Goal: Task Accomplishment & Management: Use online tool/utility

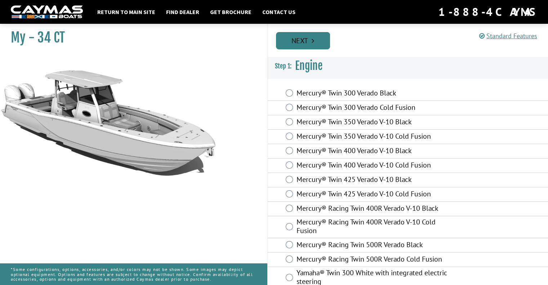
click at [318, 34] on link "Next" at bounding box center [303, 40] width 54 height 17
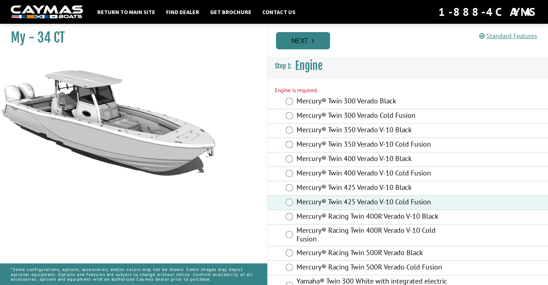
click at [317, 39] on link "Next" at bounding box center [303, 40] width 54 height 17
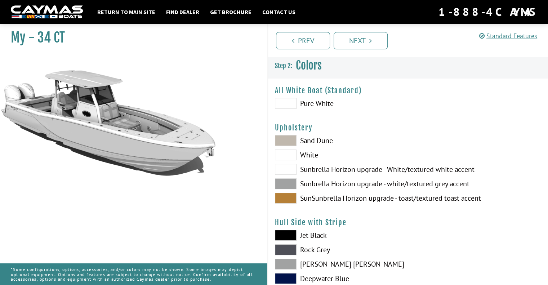
click at [285, 103] on span at bounding box center [286, 103] width 22 height 11
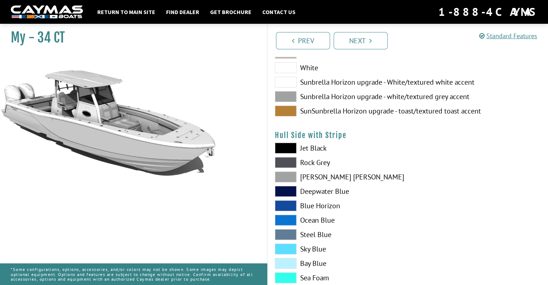
scroll to position [108, 0]
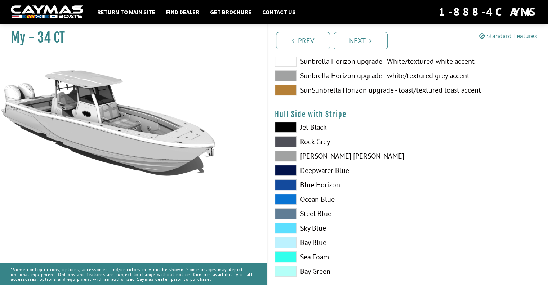
click at [292, 128] on span at bounding box center [286, 127] width 22 height 11
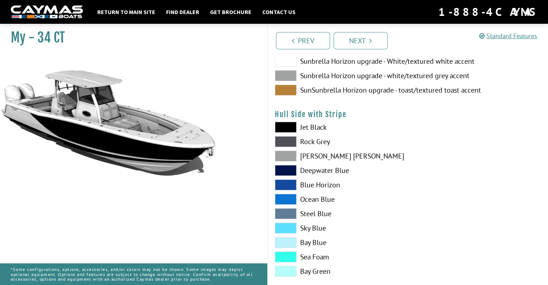
click at [285, 142] on span at bounding box center [286, 141] width 22 height 11
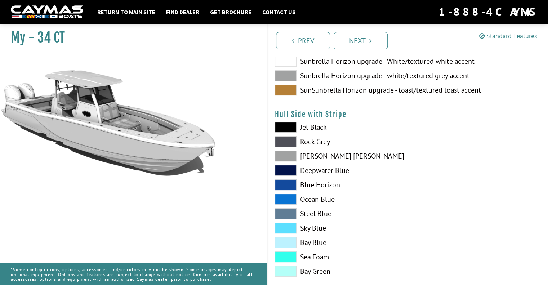
click at [287, 154] on span at bounding box center [286, 156] width 22 height 11
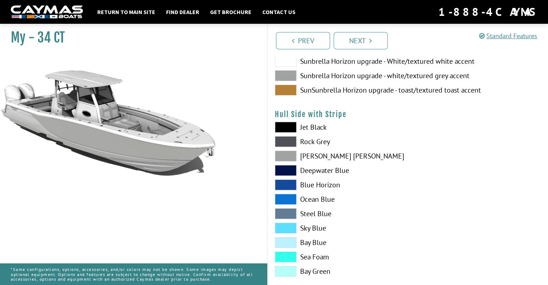
click at [291, 168] on span at bounding box center [286, 170] width 22 height 11
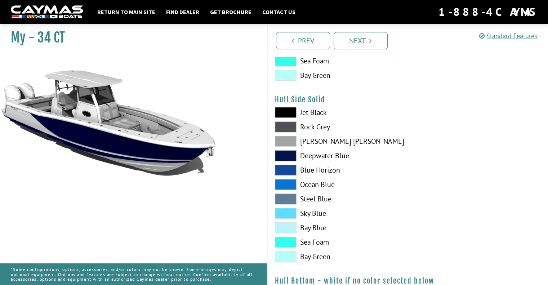
scroll to position [288, 0]
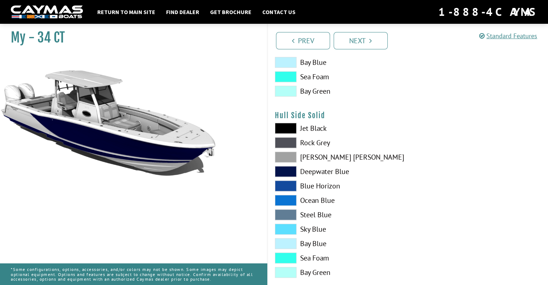
click at [289, 126] on span at bounding box center [286, 128] width 22 height 11
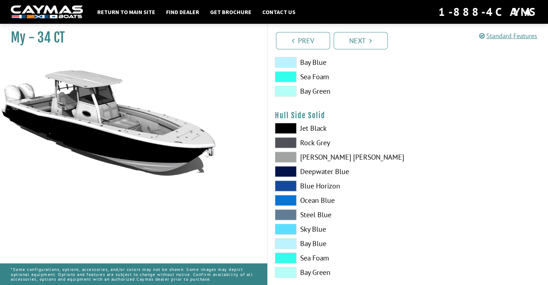
click at [288, 147] on span at bounding box center [286, 142] width 22 height 11
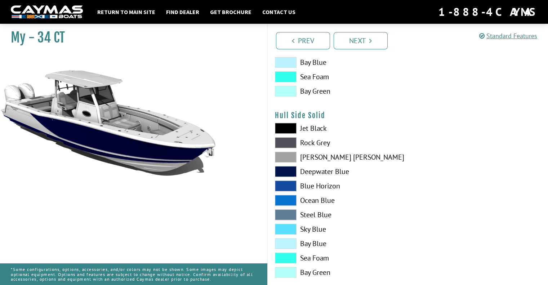
click at [290, 154] on span at bounding box center [286, 157] width 22 height 11
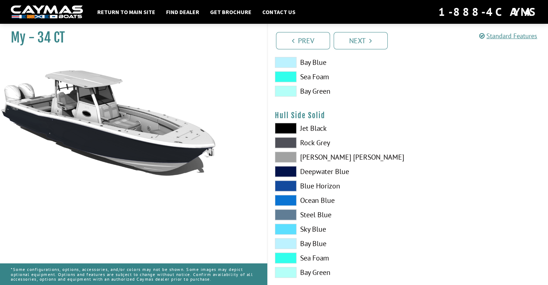
click at [287, 168] on span at bounding box center [286, 171] width 22 height 11
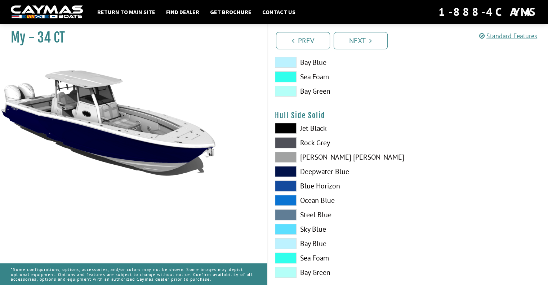
click at [282, 230] on span at bounding box center [286, 229] width 22 height 11
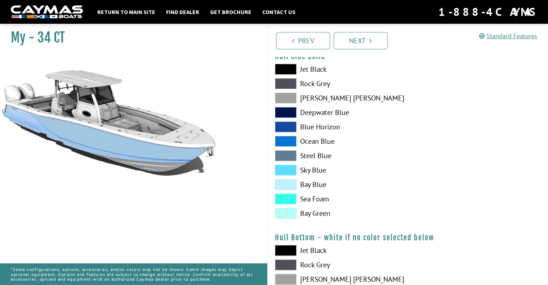
scroll to position [397, 0]
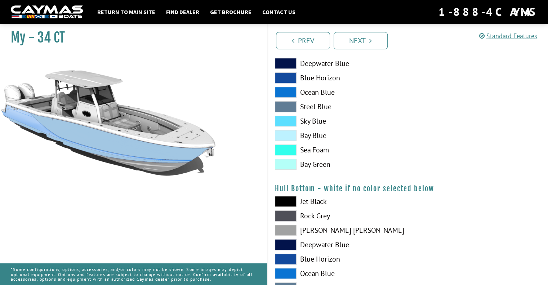
click at [284, 202] on span at bounding box center [286, 201] width 22 height 11
click at [290, 223] on div "Jet Black Rock Grey Dove Gray Deepwater Blue Blue Horizon Ocean Blue" at bounding box center [338, 275] width 140 height 159
click at [287, 230] on span at bounding box center [286, 230] width 22 height 11
click at [287, 243] on span at bounding box center [286, 244] width 22 height 11
click at [286, 251] on div "Jet Black Rock Grey Dove Gray Deepwater Blue Blue Horizon Ocean Blue" at bounding box center [338, 275] width 140 height 159
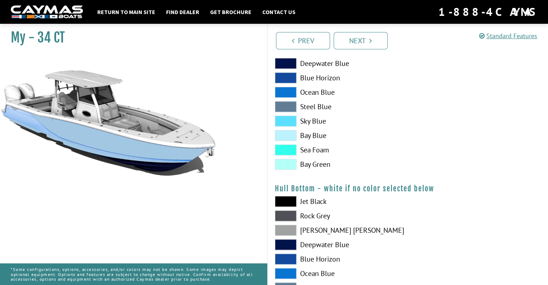
scroll to position [541, 0]
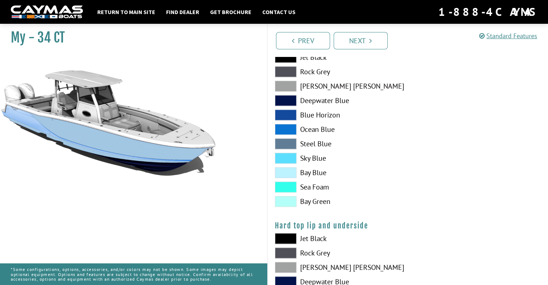
click at [287, 197] on span at bounding box center [286, 201] width 22 height 11
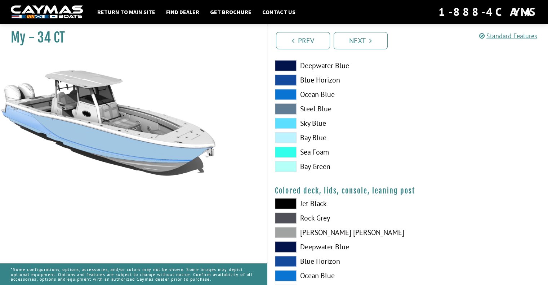
scroll to position [793, 0]
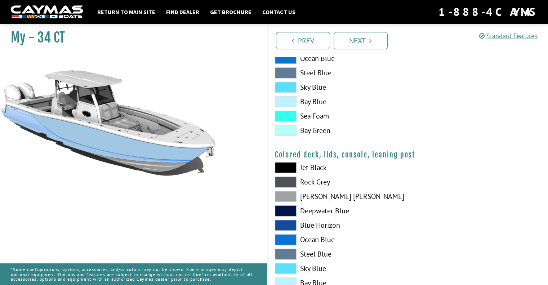
click at [284, 163] on span at bounding box center [286, 167] width 22 height 11
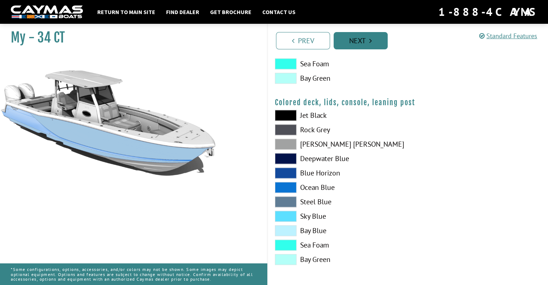
click at [357, 39] on link "Next" at bounding box center [361, 40] width 54 height 17
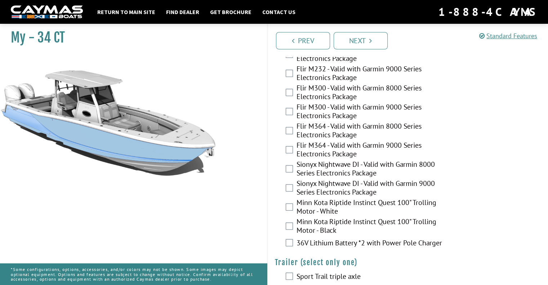
scroll to position [1509, 0]
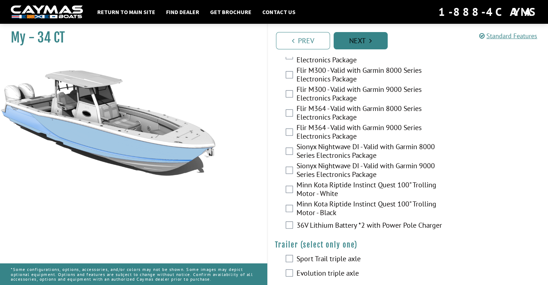
click at [366, 43] on link "Next" at bounding box center [361, 40] width 54 height 17
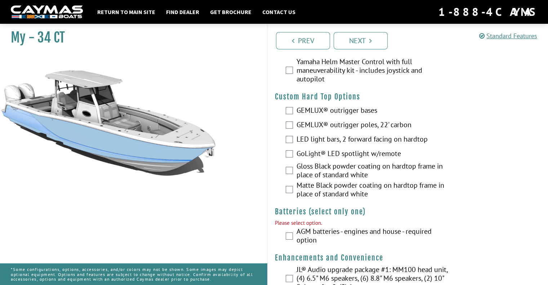
scroll to position [98, 0]
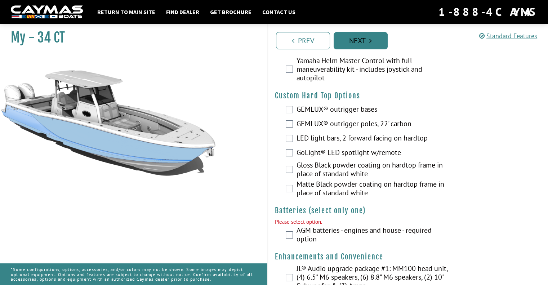
click at [358, 35] on link "Next" at bounding box center [361, 40] width 54 height 17
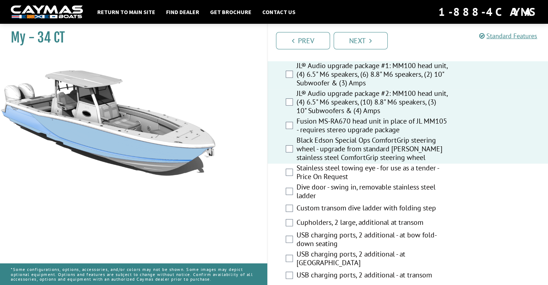
scroll to position [307, 0]
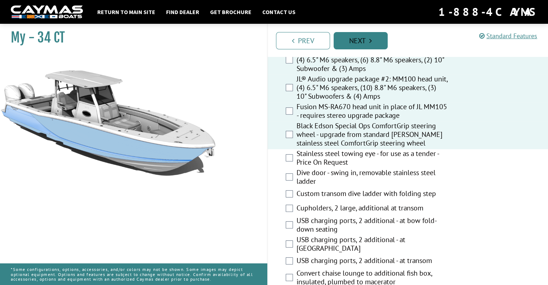
click at [376, 36] on link "Next" at bounding box center [361, 40] width 54 height 17
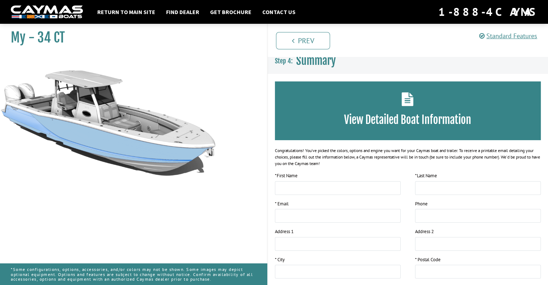
scroll to position [0, 0]
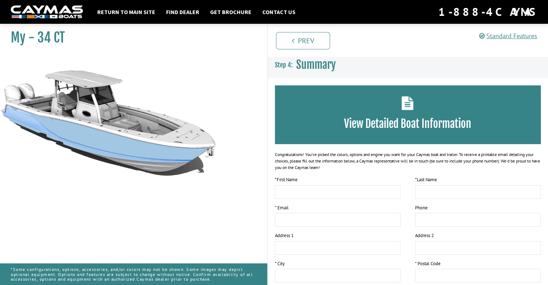
click at [398, 115] on div "View Detailed Boat Information" at bounding box center [408, 114] width 266 height 59
click at [384, 130] on h3 "View Detailed Boat Information" at bounding box center [408, 123] width 245 height 13
click at [411, 100] on icon at bounding box center [408, 103] width 12 height 14
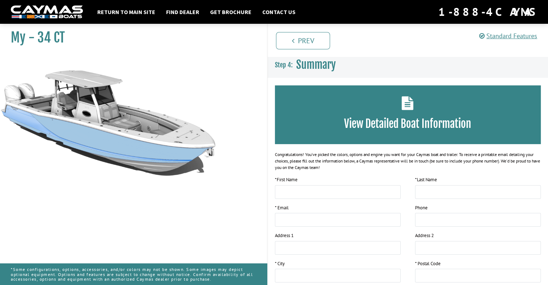
click at [496, 155] on div "Congratulations! You’ve picked the colors, options and engine you want for your…" at bounding box center [408, 160] width 266 height 19
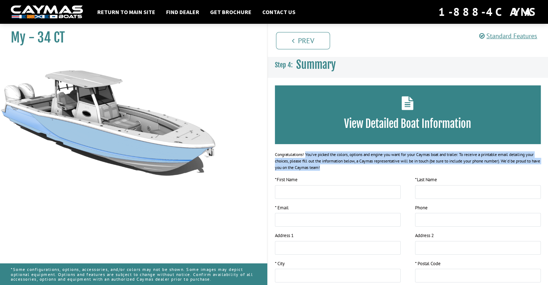
click at [496, 155] on div "Congratulations! You’ve picked the colors, options and engine you want for your…" at bounding box center [408, 160] width 266 height 19
click at [350, 169] on div "Congratulations! You’ve picked the colors, options and engine you want for your…" at bounding box center [408, 160] width 266 height 19
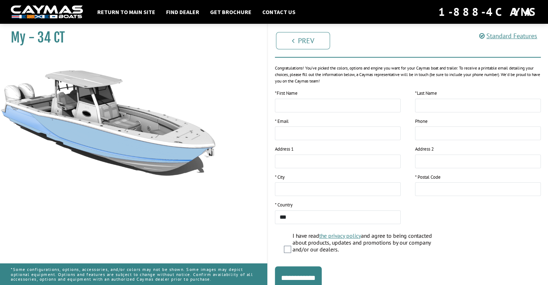
scroll to position [115, 0]
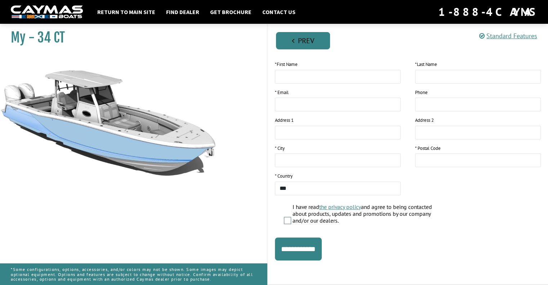
click at [309, 39] on link "Prev" at bounding box center [303, 40] width 54 height 17
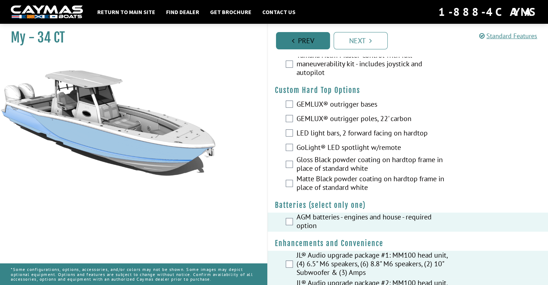
click at [308, 38] on link "Prev" at bounding box center [303, 40] width 54 height 17
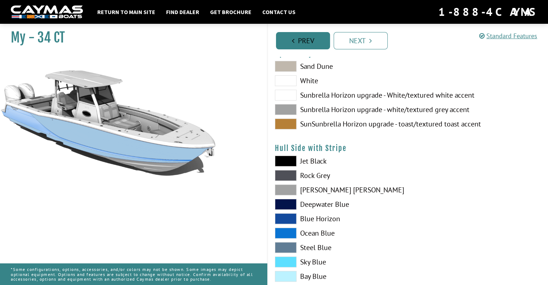
click at [308, 38] on link "Prev" at bounding box center [303, 40] width 54 height 17
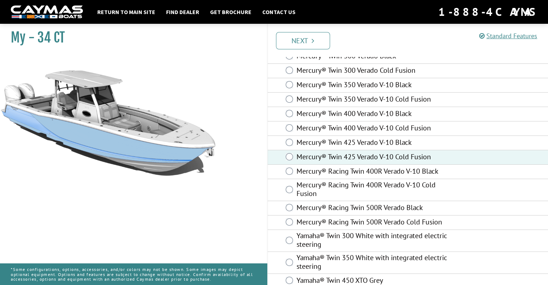
click at [308, 38] on link "Next" at bounding box center [303, 40] width 54 height 17
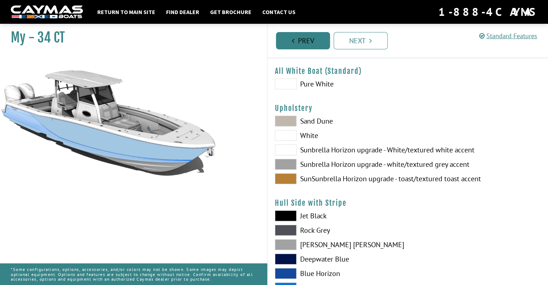
scroll to position [7, 0]
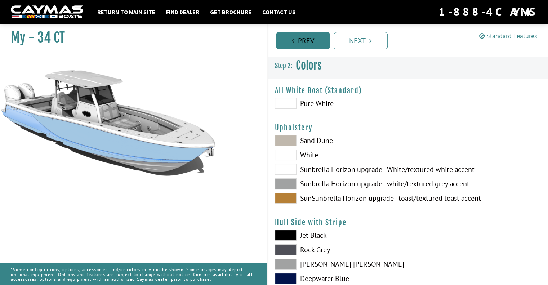
click at [308, 38] on link "Prev" at bounding box center [303, 40] width 54 height 17
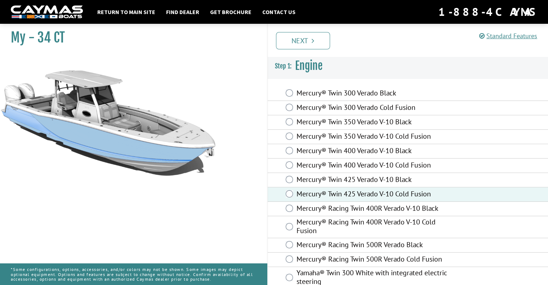
click at [308, 38] on link "Next" at bounding box center [303, 40] width 54 height 17
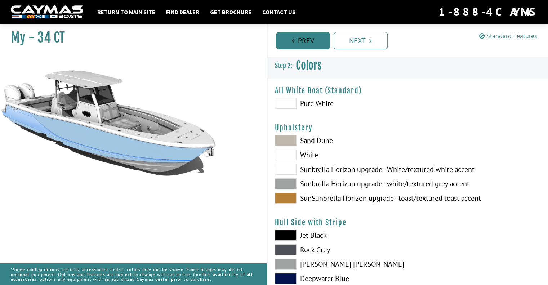
click at [308, 38] on link "Prev" at bounding box center [303, 40] width 54 height 17
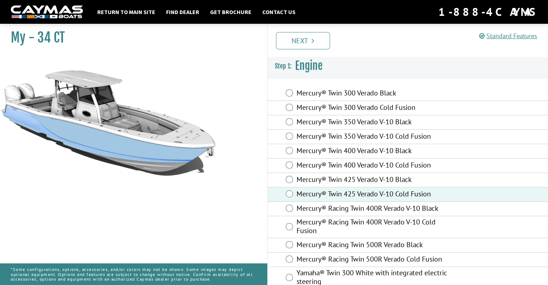
click at [308, 38] on link "Next" at bounding box center [303, 40] width 54 height 17
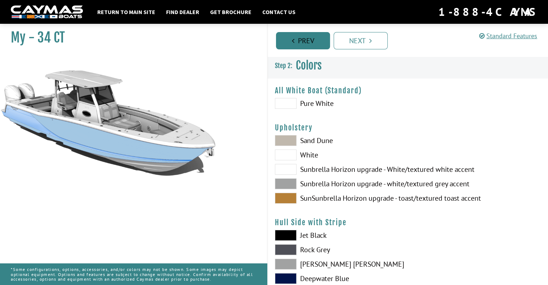
click at [308, 38] on link "Prev" at bounding box center [303, 40] width 54 height 17
